Goal: Task Accomplishment & Management: Complete application form

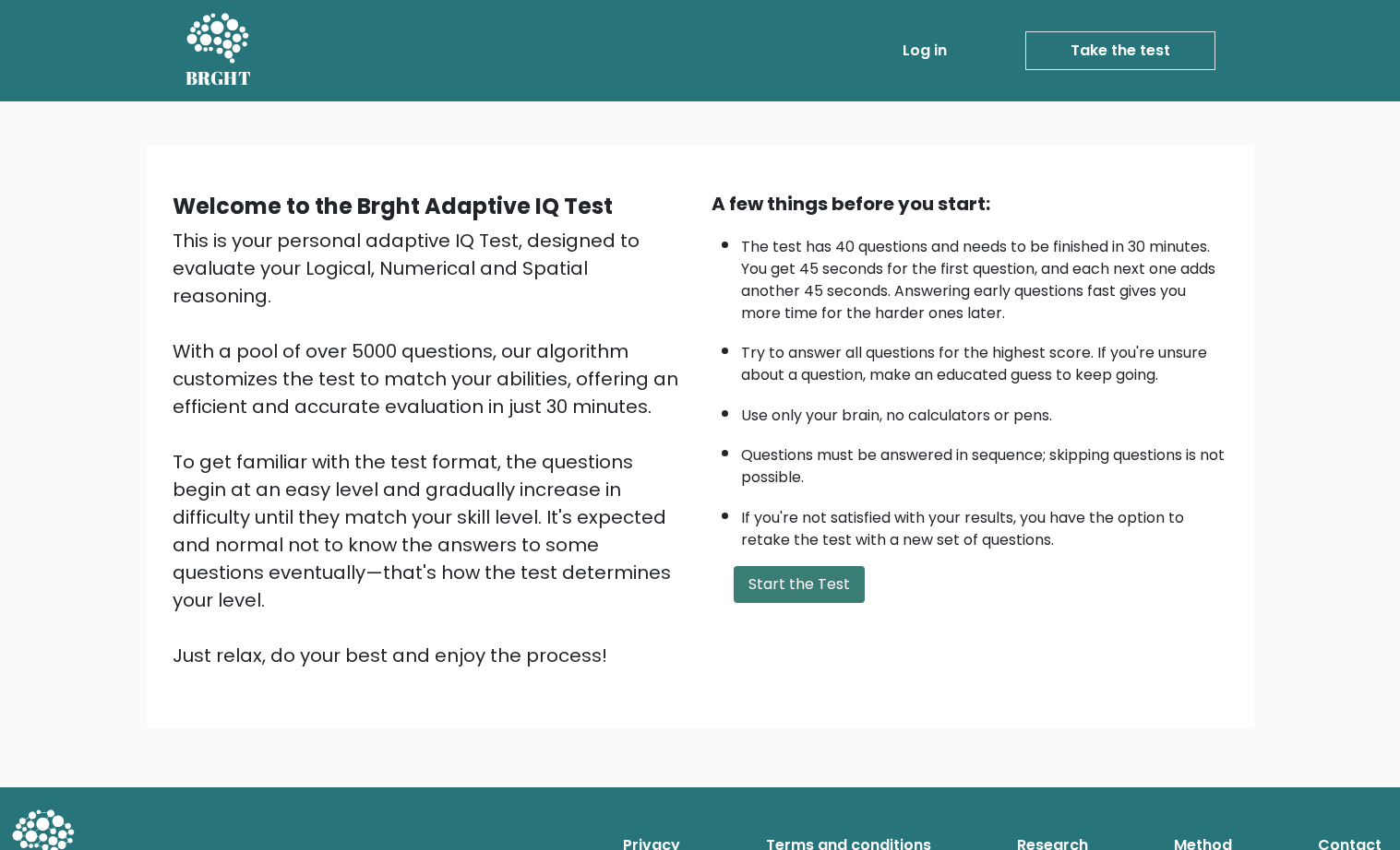
click at [797, 603] on button "Start the Test" at bounding box center [799, 584] width 131 height 37
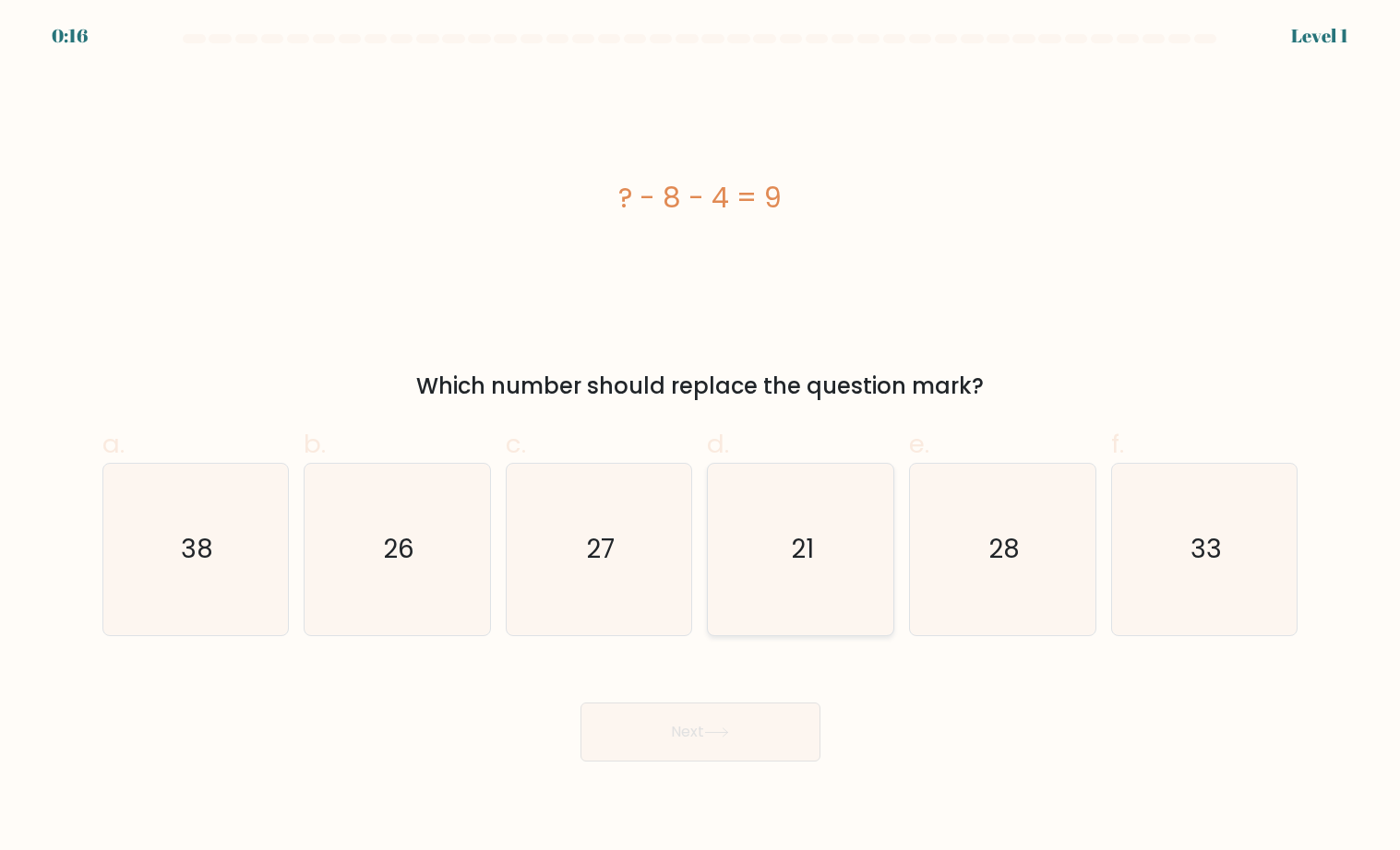
click at [781, 560] on icon "21" at bounding box center [801, 550] width 172 height 172
click at [701, 437] on input "d. 21" at bounding box center [700, 431] width 1 height 12
radio input "true"
click at [690, 723] on button "Next" at bounding box center [700, 732] width 240 height 59
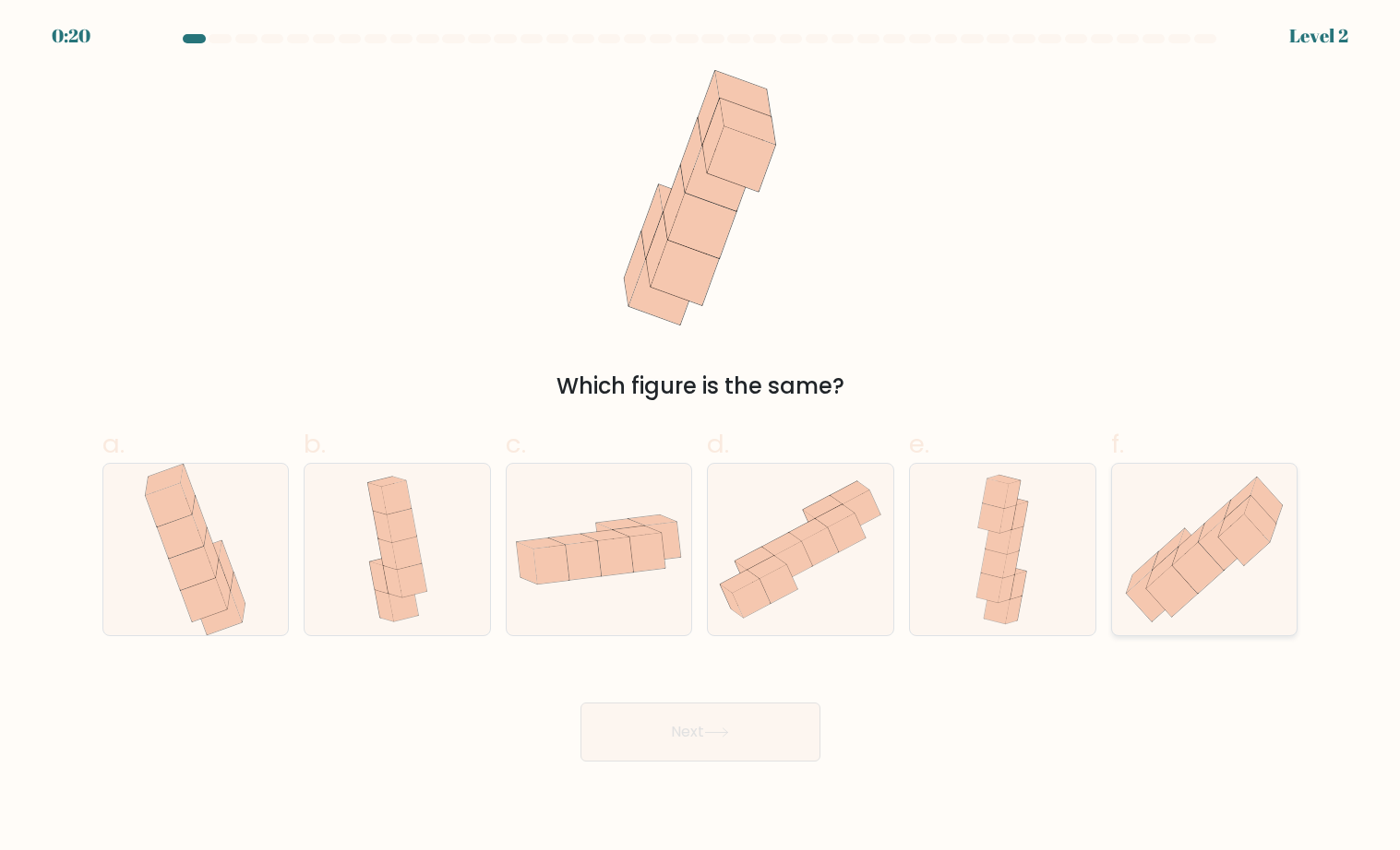
click at [1172, 563] on icon at bounding box center [1162, 567] width 33 height 41
click at [701, 437] on input "f." at bounding box center [700, 431] width 1 height 12
radio input "true"
click at [727, 739] on button "Next" at bounding box center [700, 732] width 240 height 59
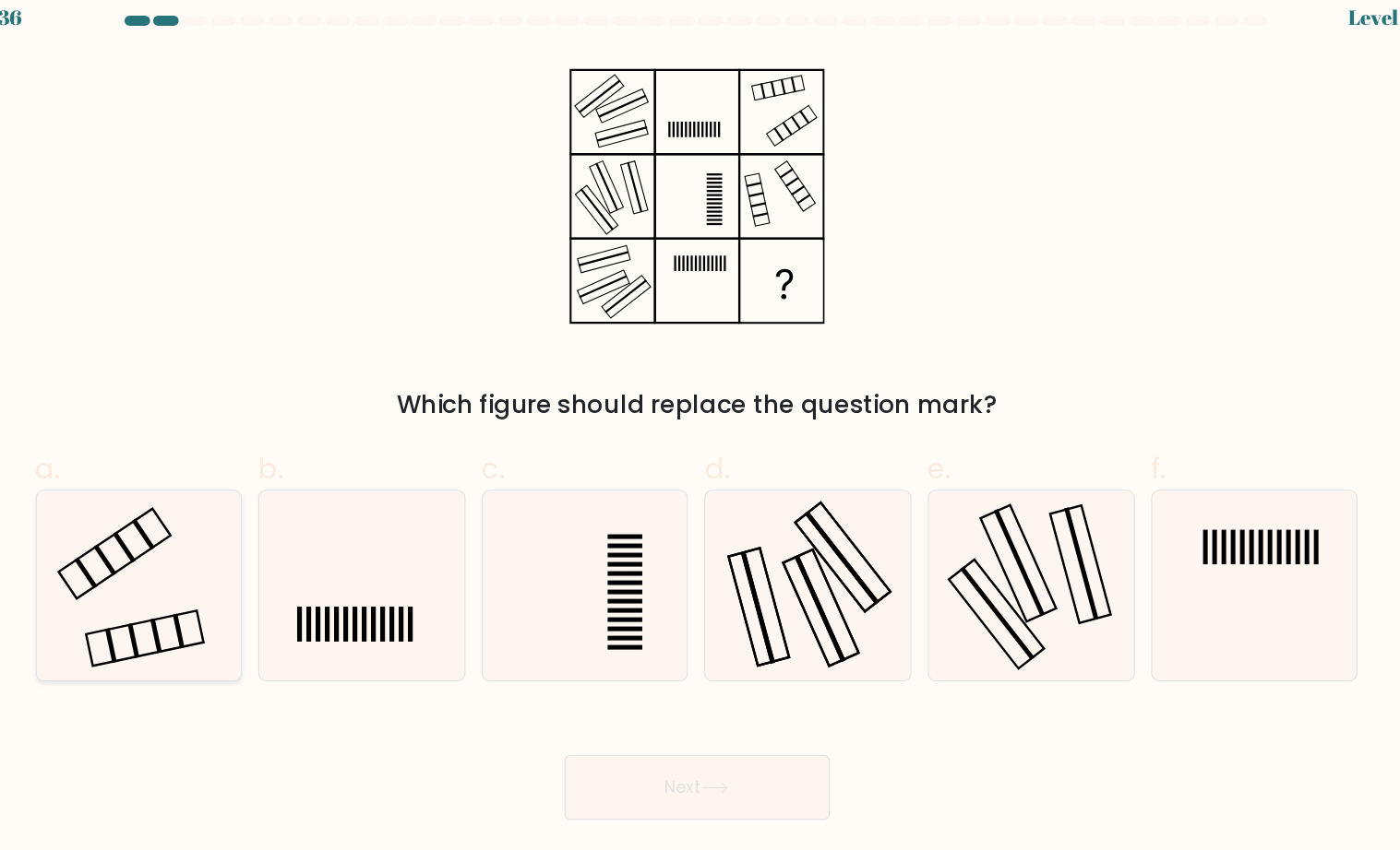
click at [139, 496] on icon at bounding box center [196, 550] width 172 height 172
click at [700, 437] on input "a." at bounding box center [700, 431] width 1 height 12
radio input "true"
click at [626, 718] on button "Next" at bounding box center [700, 732] width 240 height 59
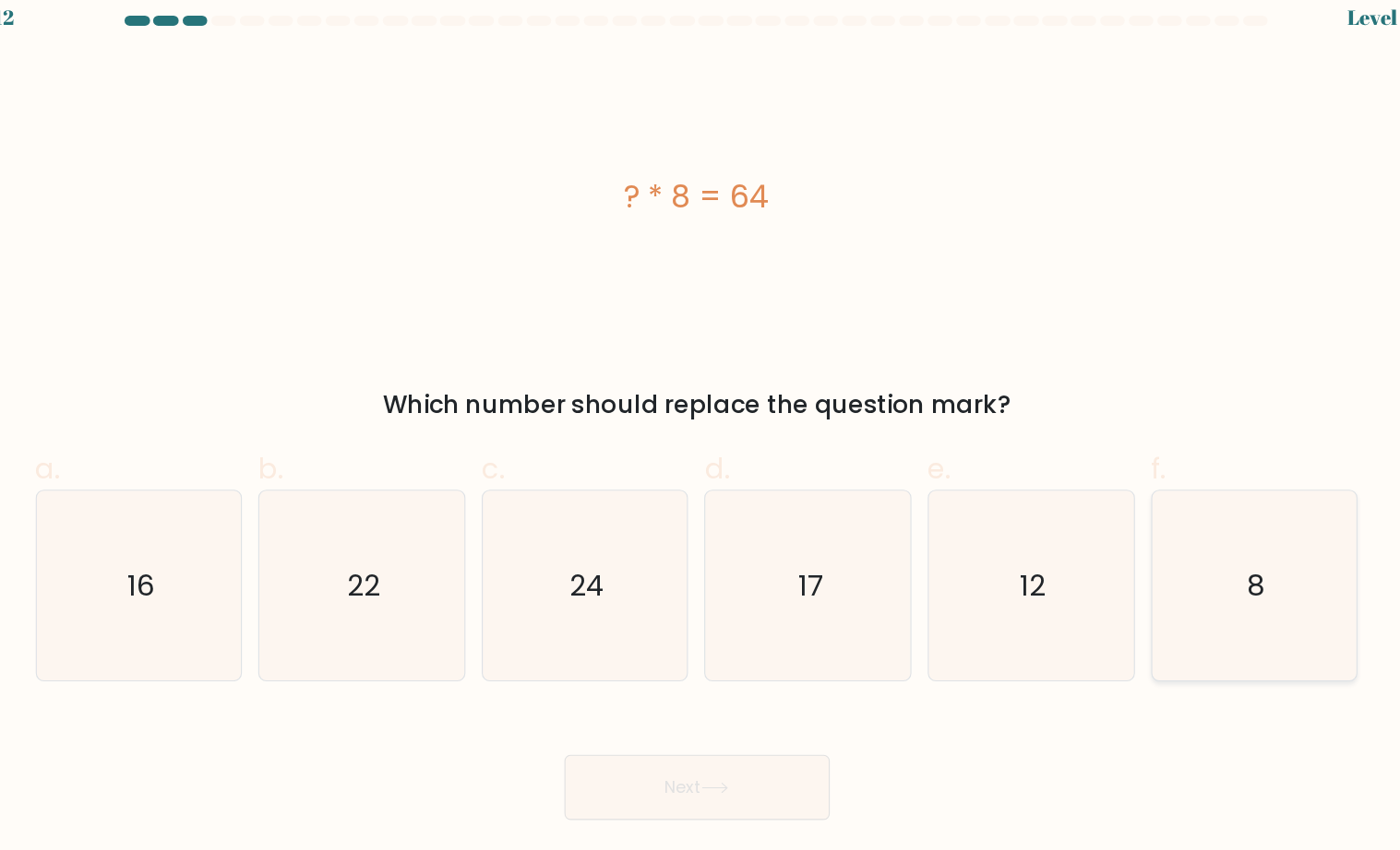
click at [1150, 533] on icon "8" at bounding box center [1204, 550] width 172 height 172
click at [701, 437] on input "f. 8" at bounding box center [700, 431] width 1 height 12
radio input "true"
click at [639, 722] on button "Next" at bounding box center [700, 732] width 240 height 59
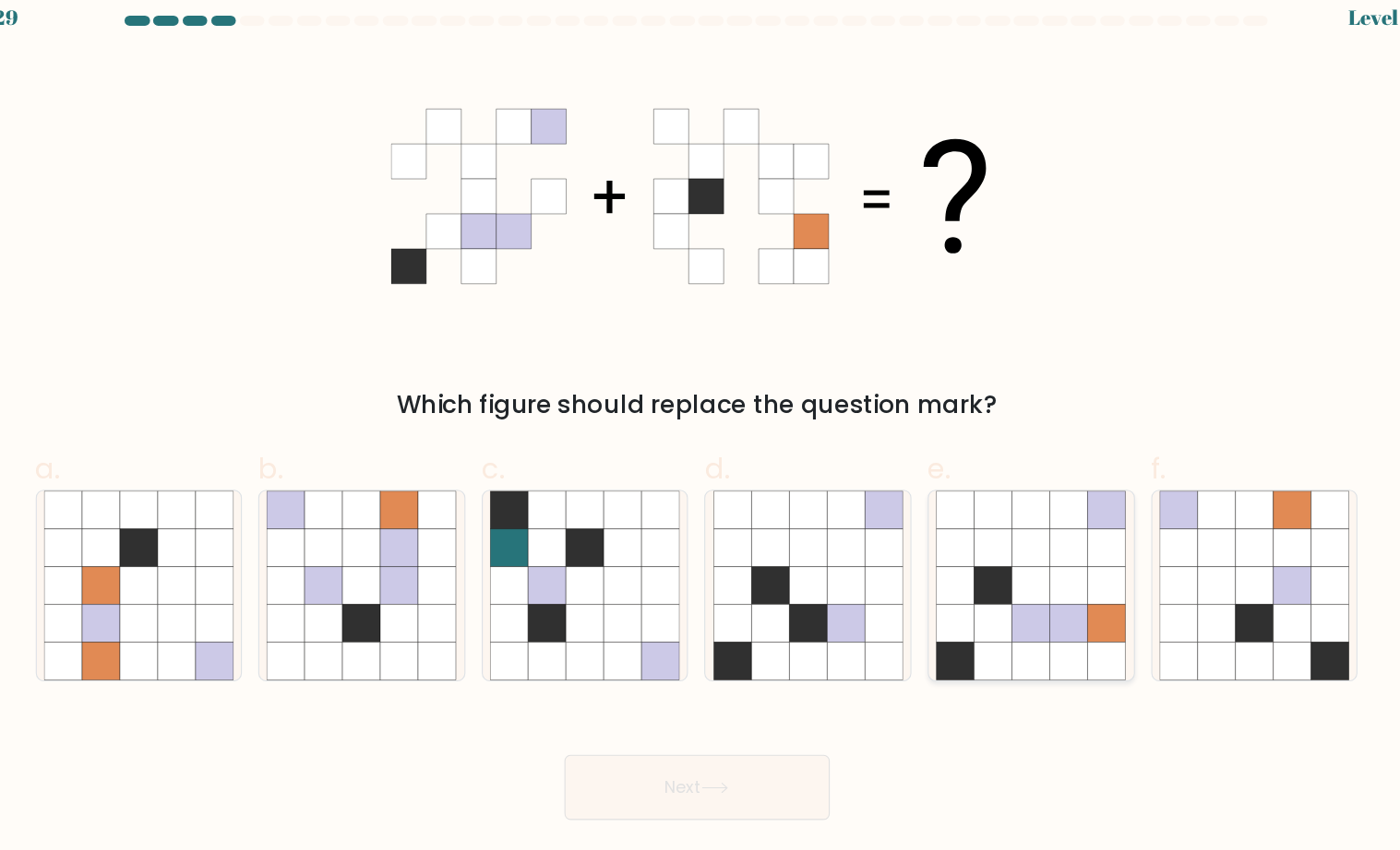
click at [986, 566] on icon at bounding box center [1003, 583] width 35 height 35
click at [701, 437] on input "e." at bounding box center [700, 431] width 1 height 12
radio input "true"
click at [704, 727] on icon at bounding box center [716, 732] width 25 height 10
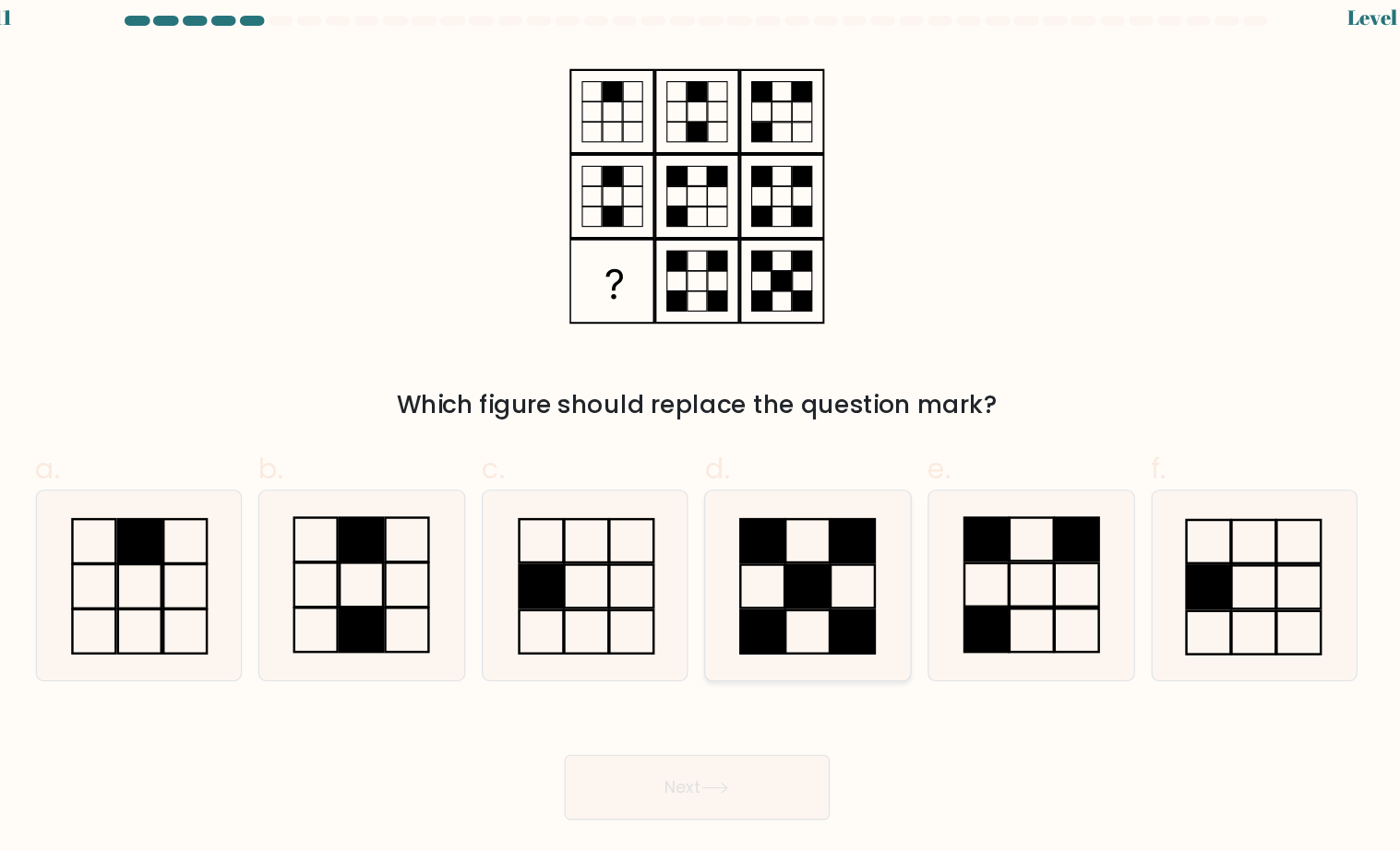
click at [715, 592] on icon at bounding box center [801, 550] width 172 height 172
click at [700, 437] on input "d." at bounding box center [700, 431] width 1 height 12
radio input "true"
click at [651, 703] on button "Next" at bounding box center [700, 732] width 240 height 59
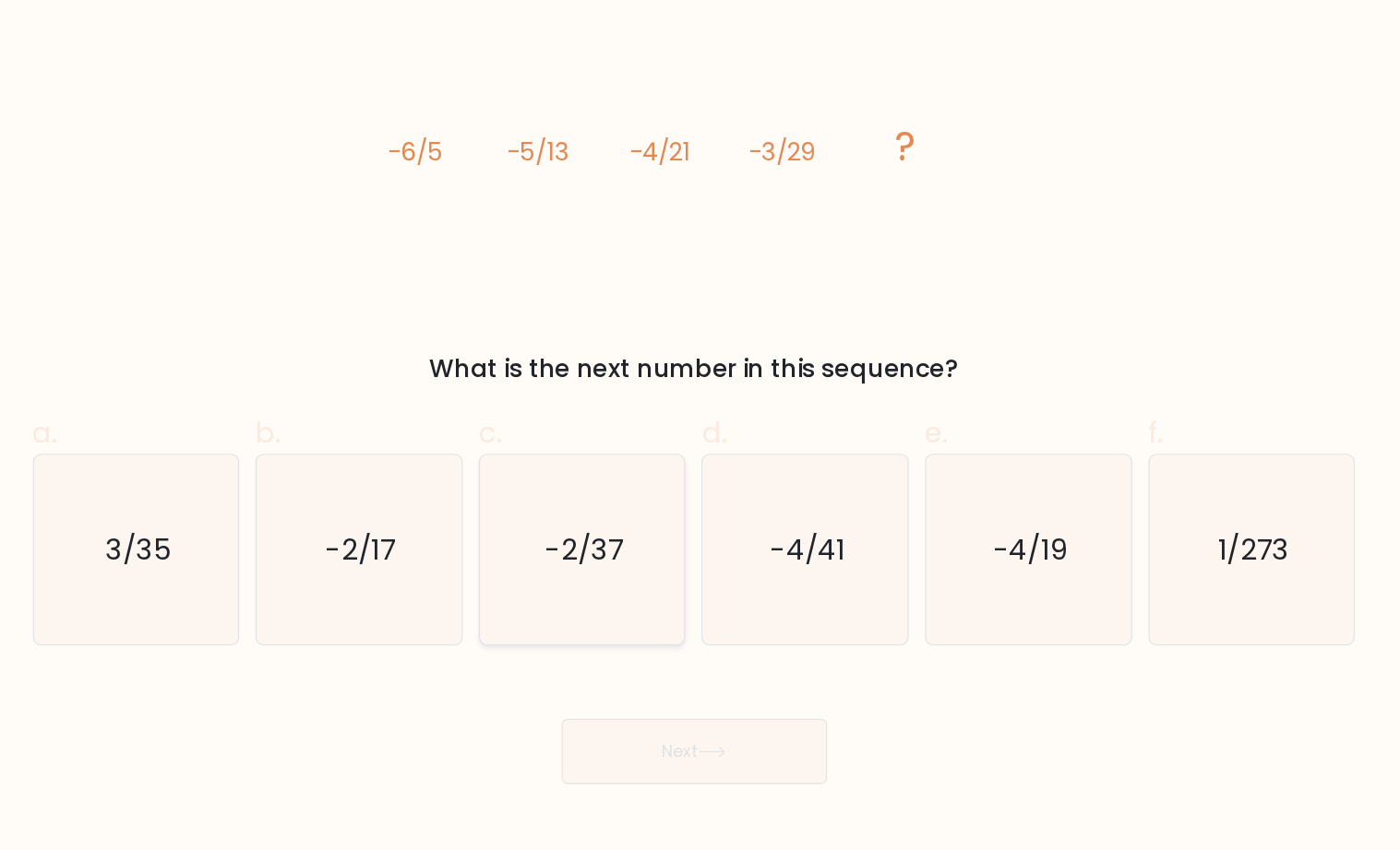
click at [565, 532] on text "-2/37" at bounding box center [600, 550] width 71 height 36
click at [700, 437] on input "c. -2/37" at bounding box center [700, 431] width 1 height 12
radio input "true"
click at [679, 703] on button "Next" at bounding box center [700, 732] width 240 height 59
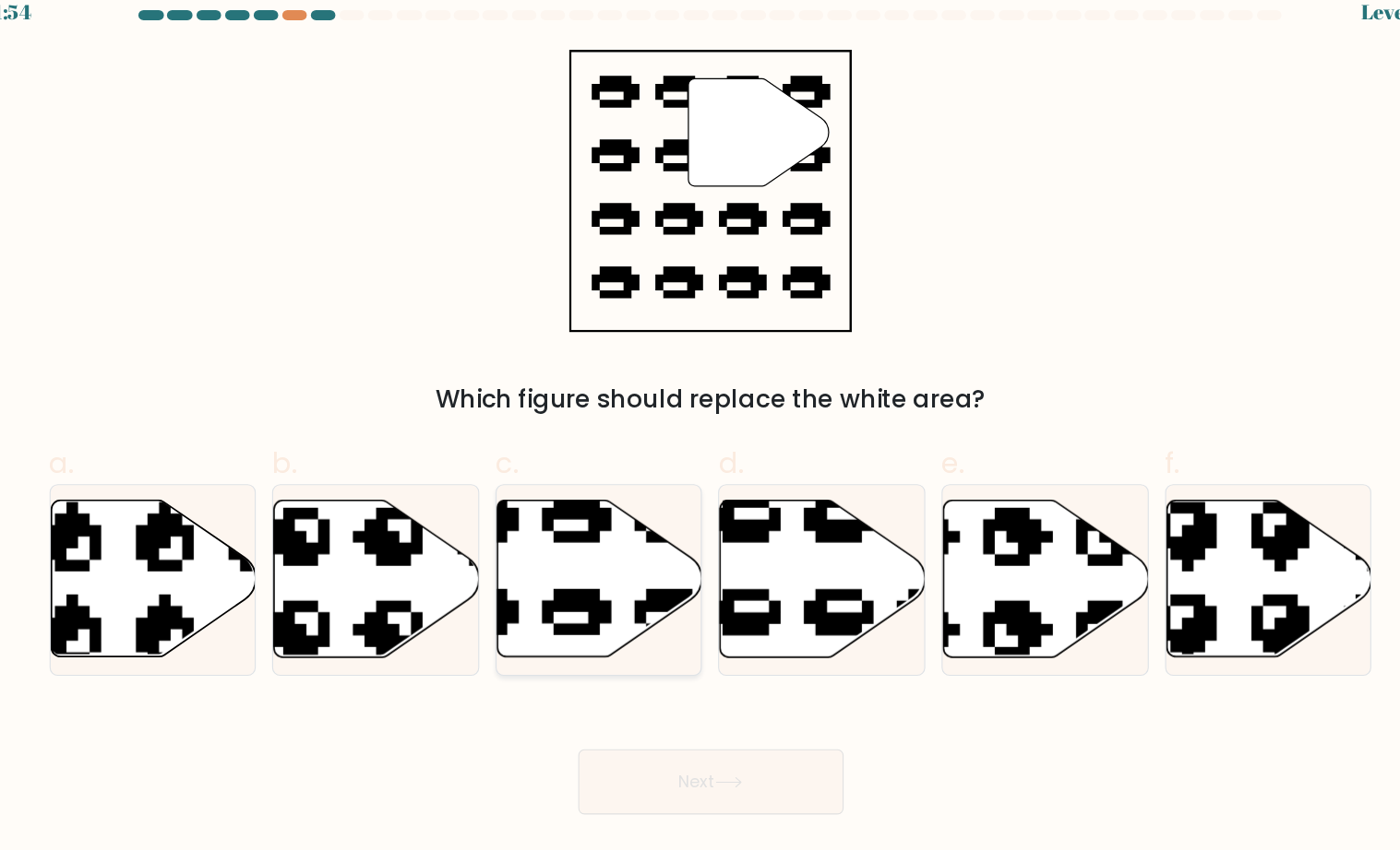
click at [550, 550] on icon at bounding box center [537, 622] width 314 height 295
click at [700, 437] on input "c." at bounding box center [700, 431] width 1 height 12
radio input "true"
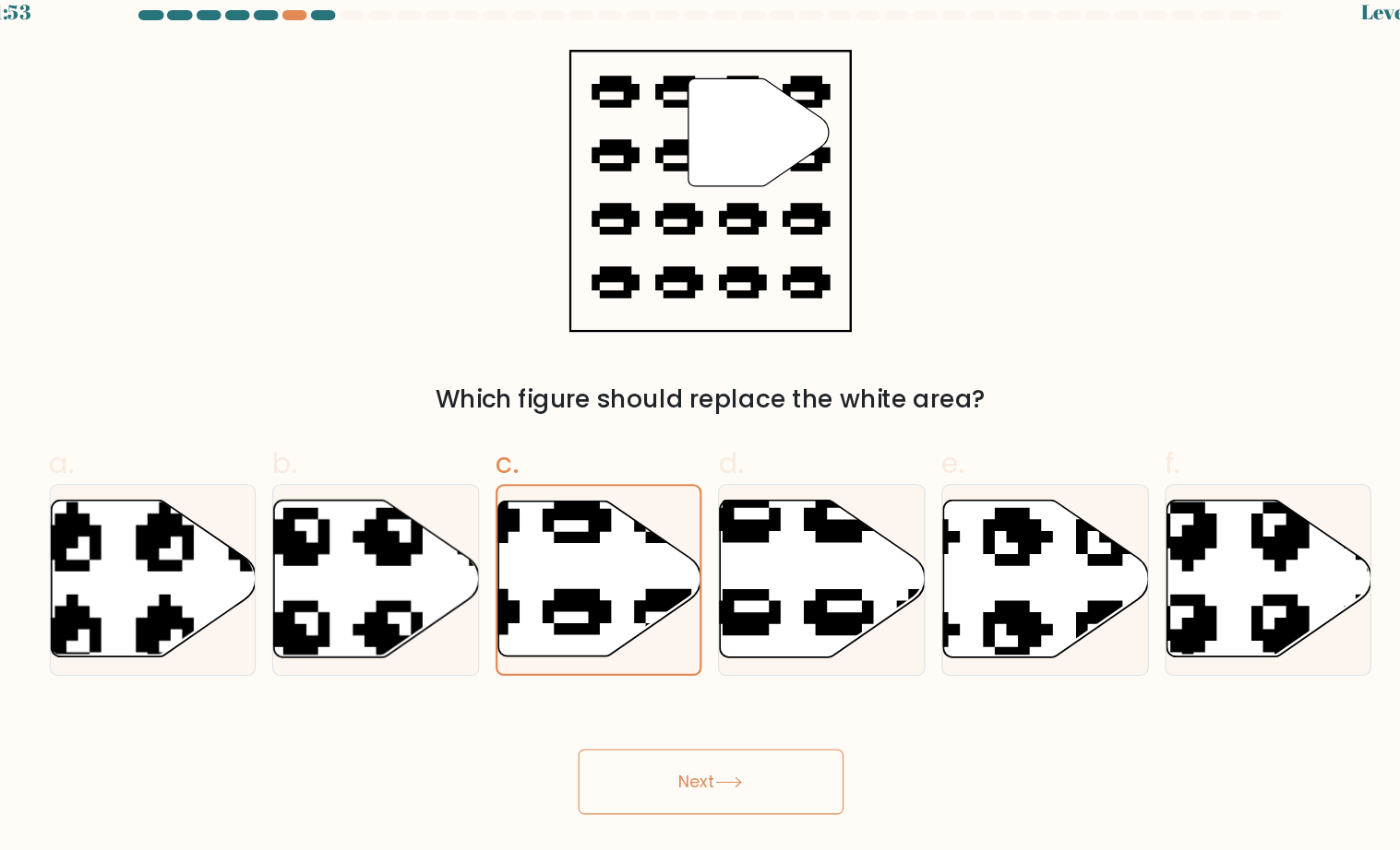
click at [706, 703] on button "Next" at bounding box center [700, 732] width 240 height 59
